Goal: Check status: Check status

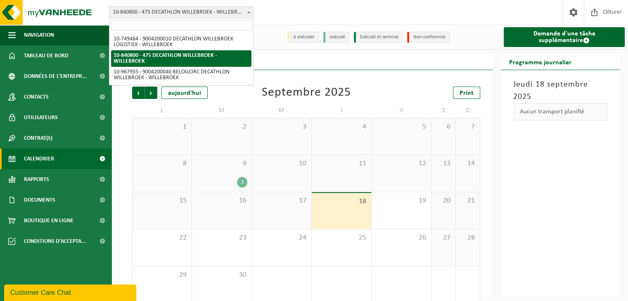
click at [232, 12] on span "10-840800 - 475 DECATHLON WILLEBROEK - WILLEBROEK" at bounding box center [181, 13] width 144 height 12
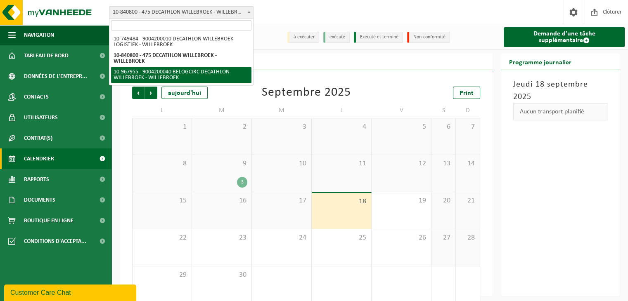
select select "154029"
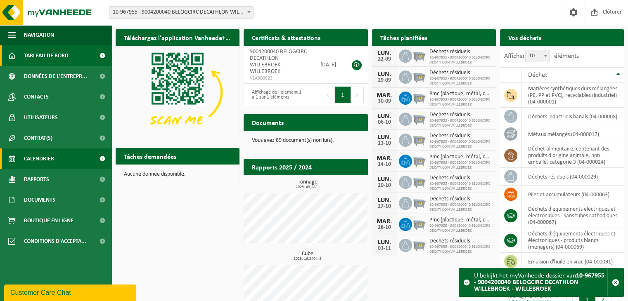
click at [28, 160] on span "Calendrier" at bounding box center [39, 159] width 30 height 21
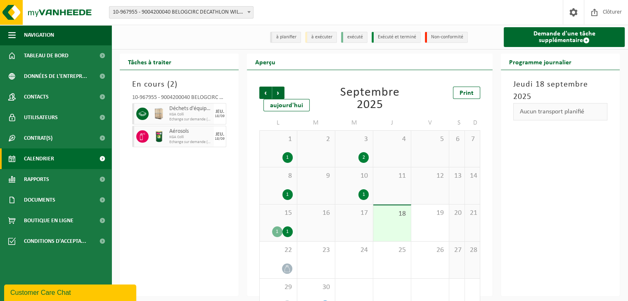
click at [311, 222] on div "16" at bounding box center [316, 223] width 38 height 37
click at [350, 216] on span "17" at bounding box center [353, 213] width 29 height 9
click at [273, 215] on span "15" at bounding box center [278, 213] width 29 height 9
